Goal: Task Accomplishment & Management: Manage account settings

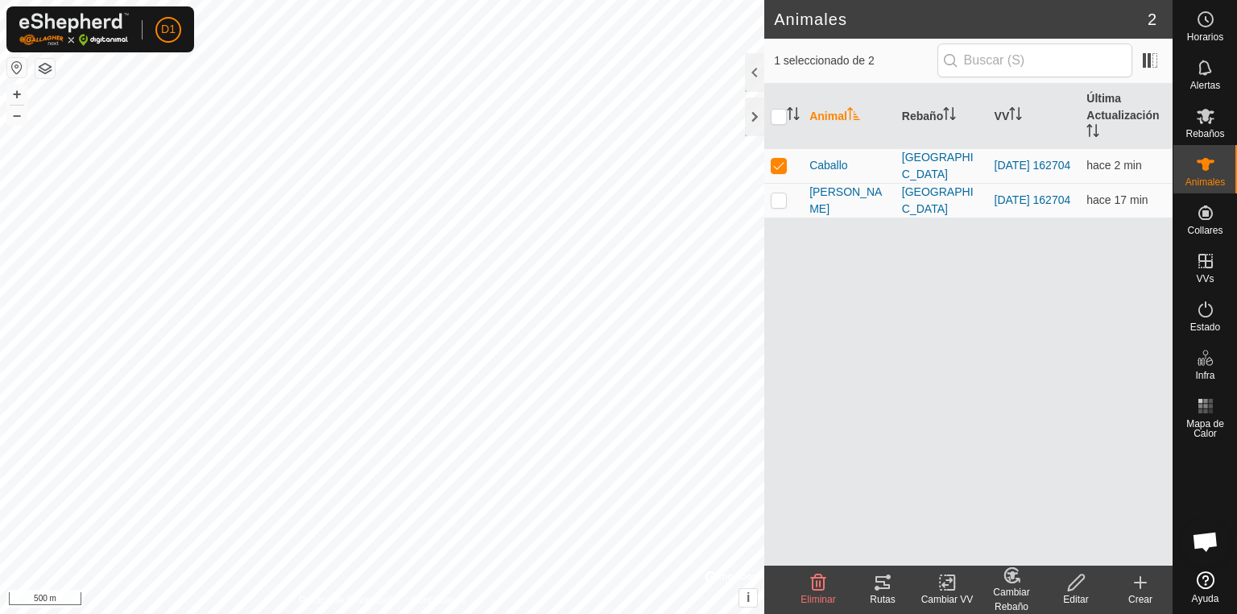
click at [882, 586] on icon at bounding box center [882, 582] width 19 height 19
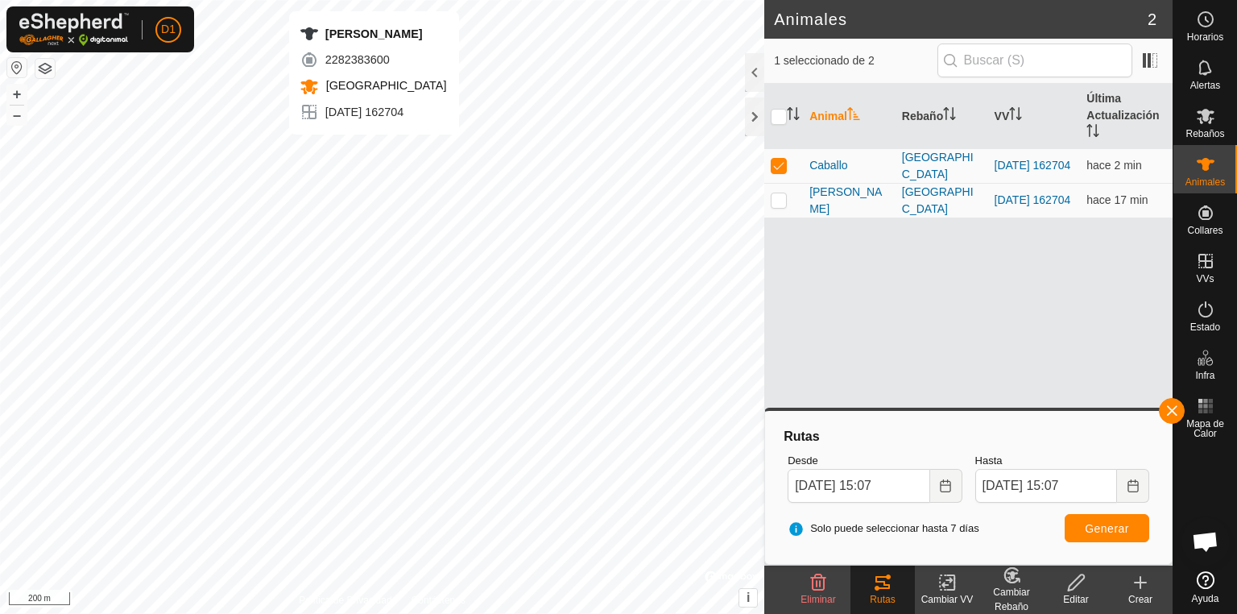
checkbox input "false"
click at [883, 590] on icon at bounding box center [882, 582] width 19 height 19
checkbox input "false"
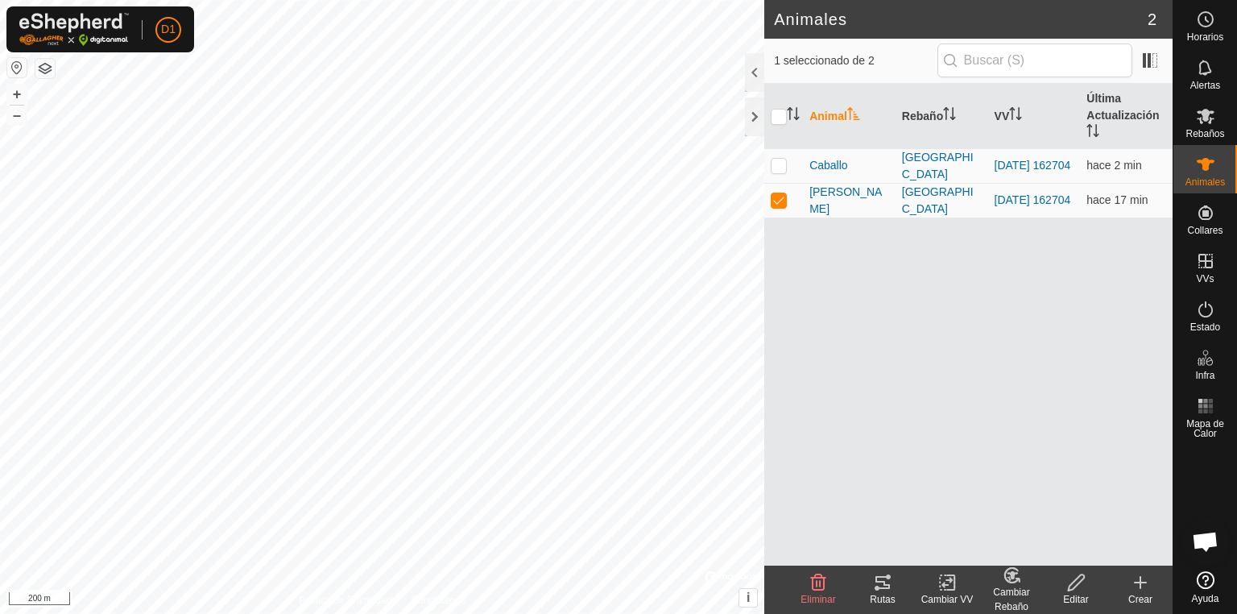
click at [879, 578] on icon at bounding box center [882, 582] width 19 height 19
